Goal: Information Seeking & Learning: Learn about a topic

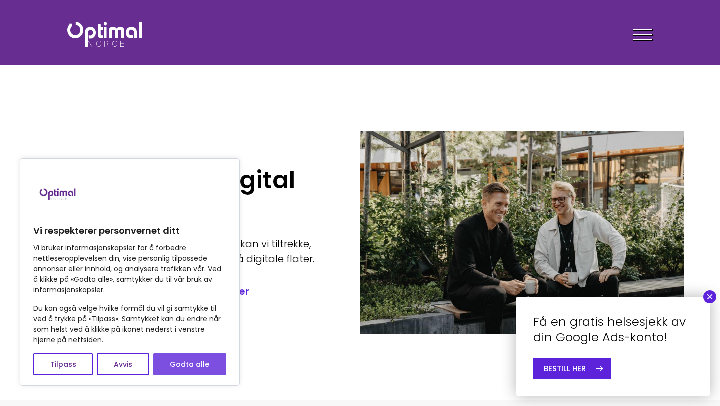
click at [190, 358] on button "Godta alle" at bounding box center [190, 365] width 73 height 22
checkbox input "true"
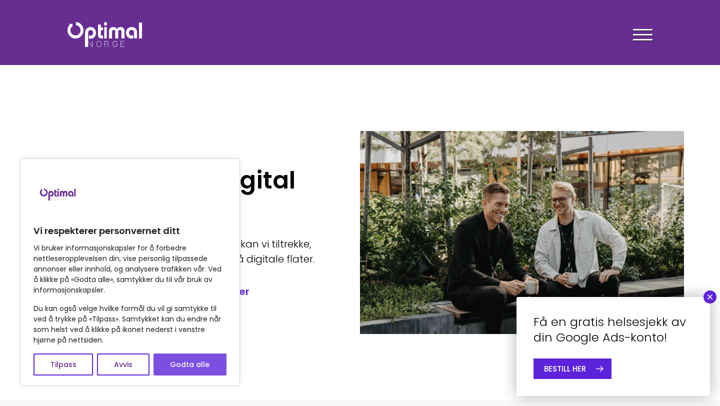
checkbox input "true"
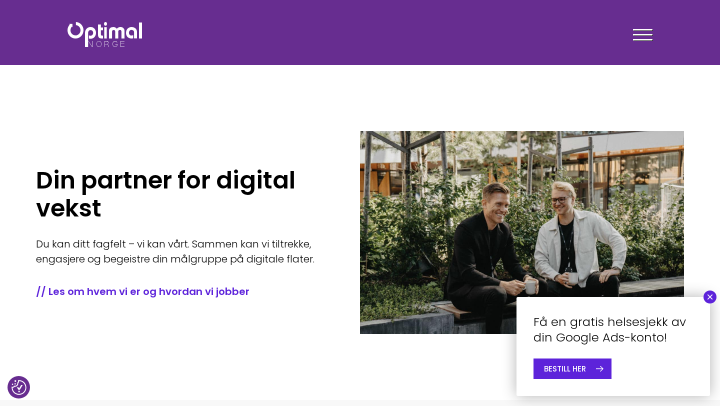
click at [638, 39] on span at bounding box center [643, 40] width 20 height 2
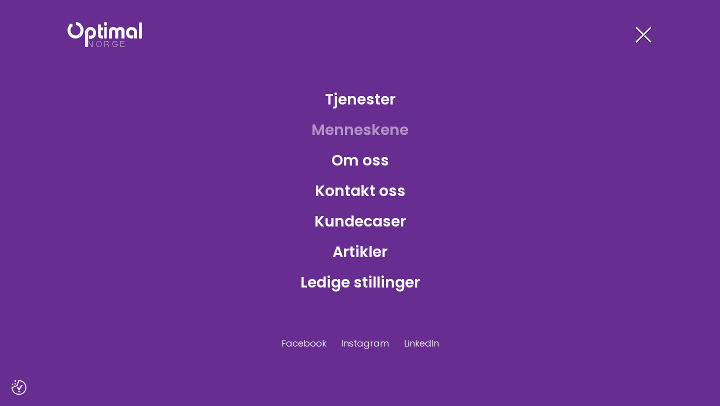
click at [379, 145] on link "Menneskene" at bounding box center [360, 130] width 113 height 33
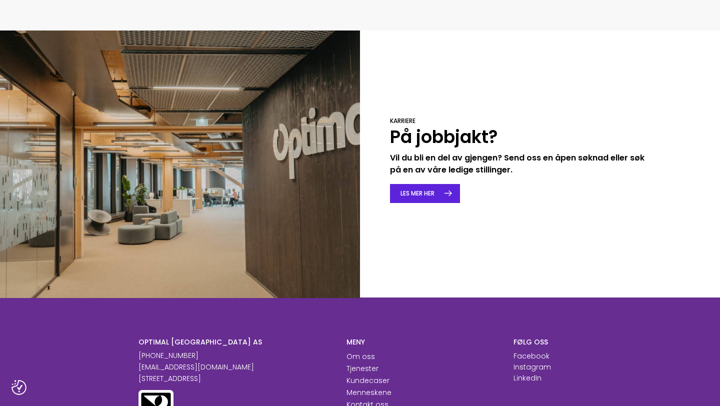
scroll to position [1491, 0]
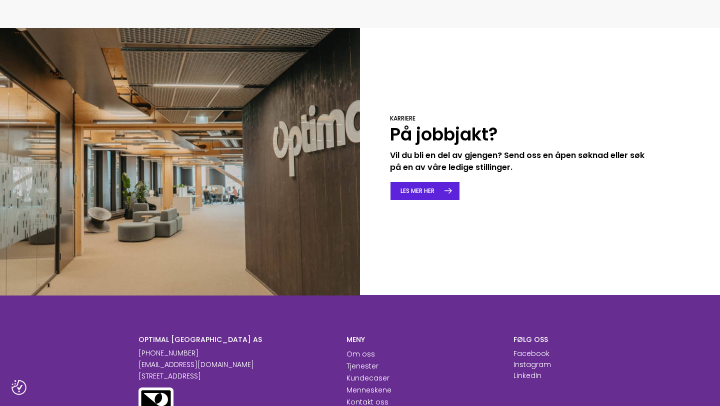
click at [411, 182] on link "LES MER HER" at bounding box center [425, 191] width 70 height 19
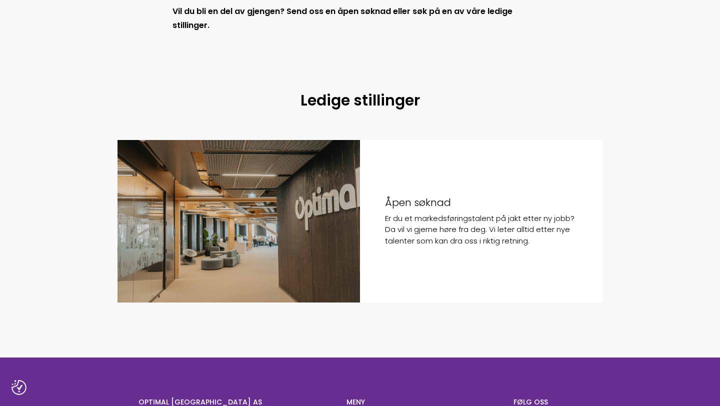
scroll to position [656, 0]
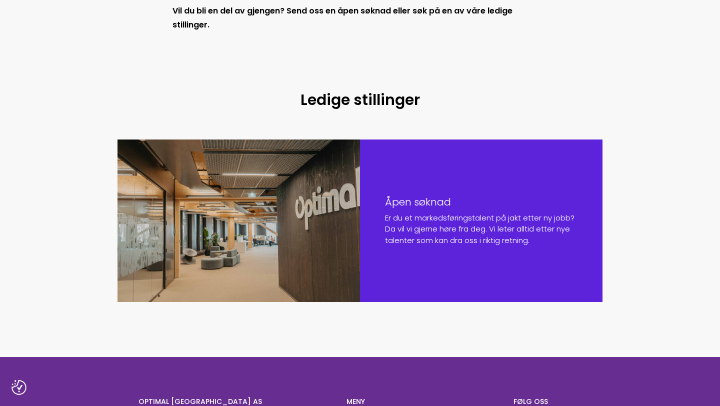
click at [317, 243] on div at bounding box center [239, 221] width 243 height 163
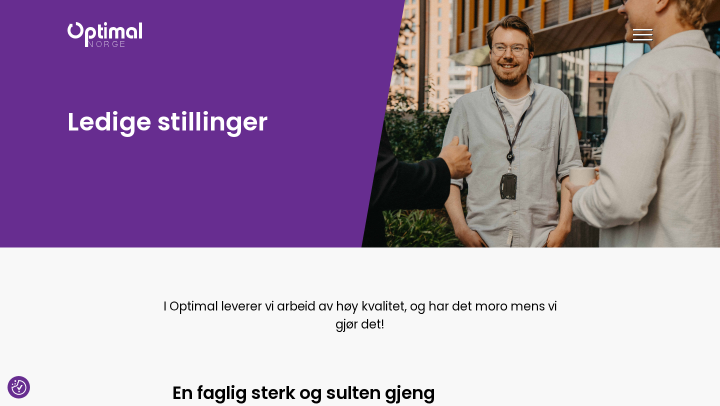
scroll to position [0, 0]
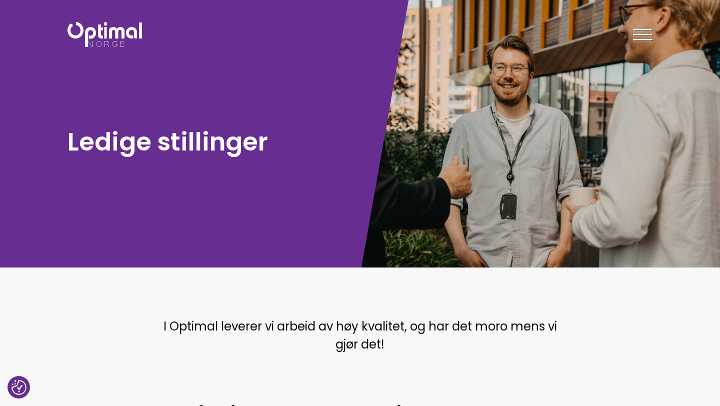
click at [642, 38] on div at bounding box center [643, 36] width 20 height 25
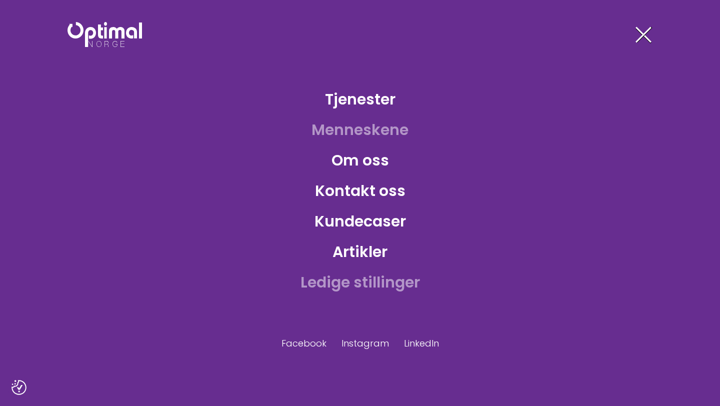
click at [349, 129] on link "Menneskene" at bounding box center [360, 130] width 113 height 33
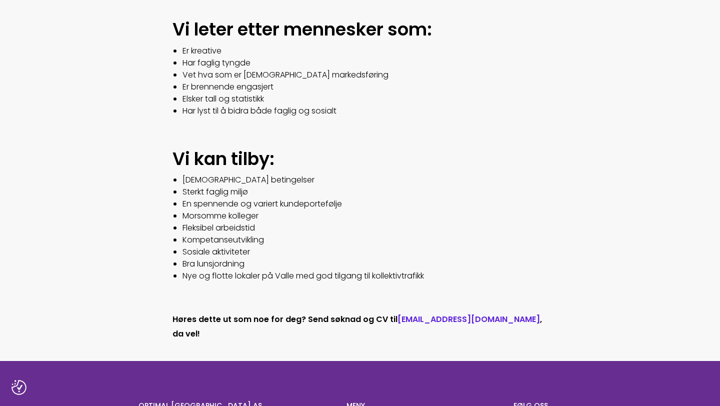
scroll to position [691, 0]
